Goal: Transaction & Acquisition: Purchase product/service

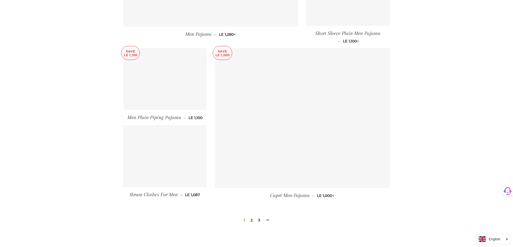
scroll to position [717, 0]
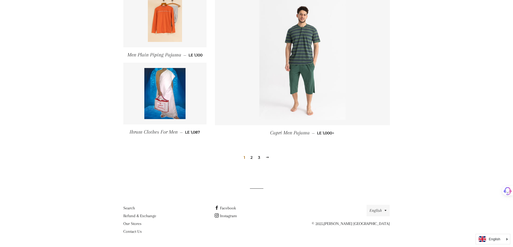
click at [251, 159] on link "2" at bounding box center [251, 158] width 6 height 8
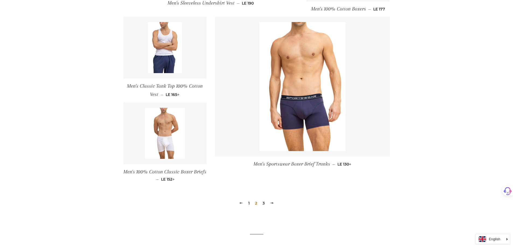
scroll to position [750, 0]
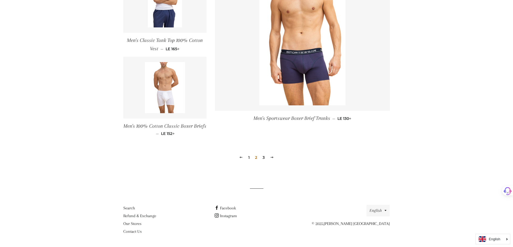
click at [263, 160] on link "3" at bounding box center [263, 158] width 6 height 8
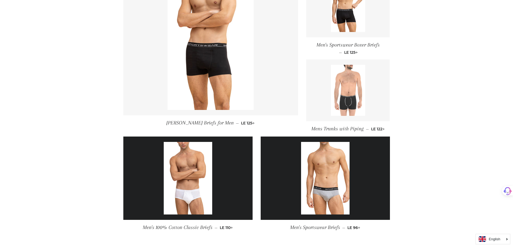
scroll to position [323, 0]
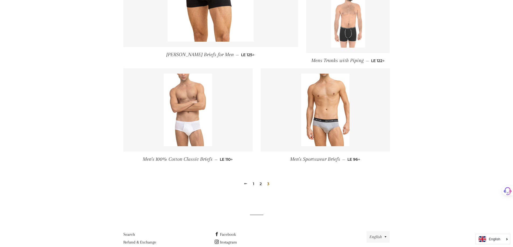
click at [196, 111] on img at bounding box center [188, 110] width 48 height 73
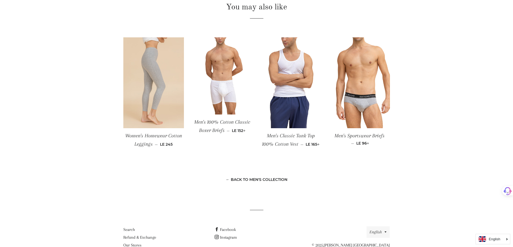
scroll to position [404, 0]
